Goal: Navigation & Orientation: Find specific page/section

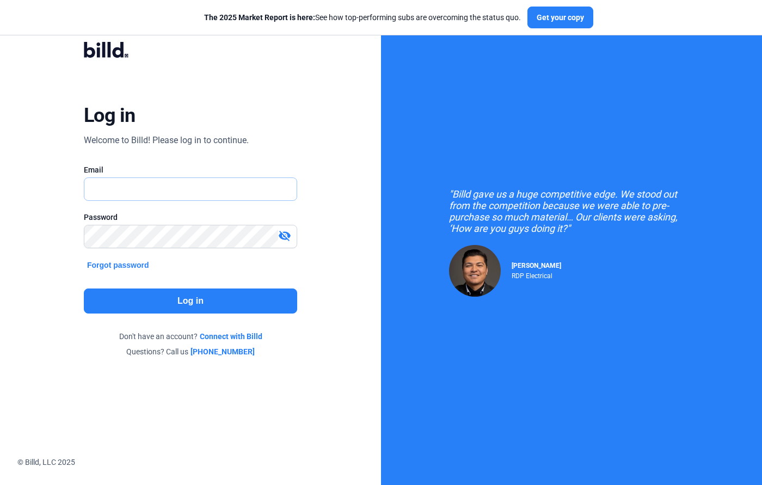
type input "[EMAIL_ADDRESS][DOMAIN_NAME]"
click at [162, 300] on button "Log in" at bounding box center [190, 300] width 213 height 25
